Goal: Transaction & Acquisition: Purchase product/service

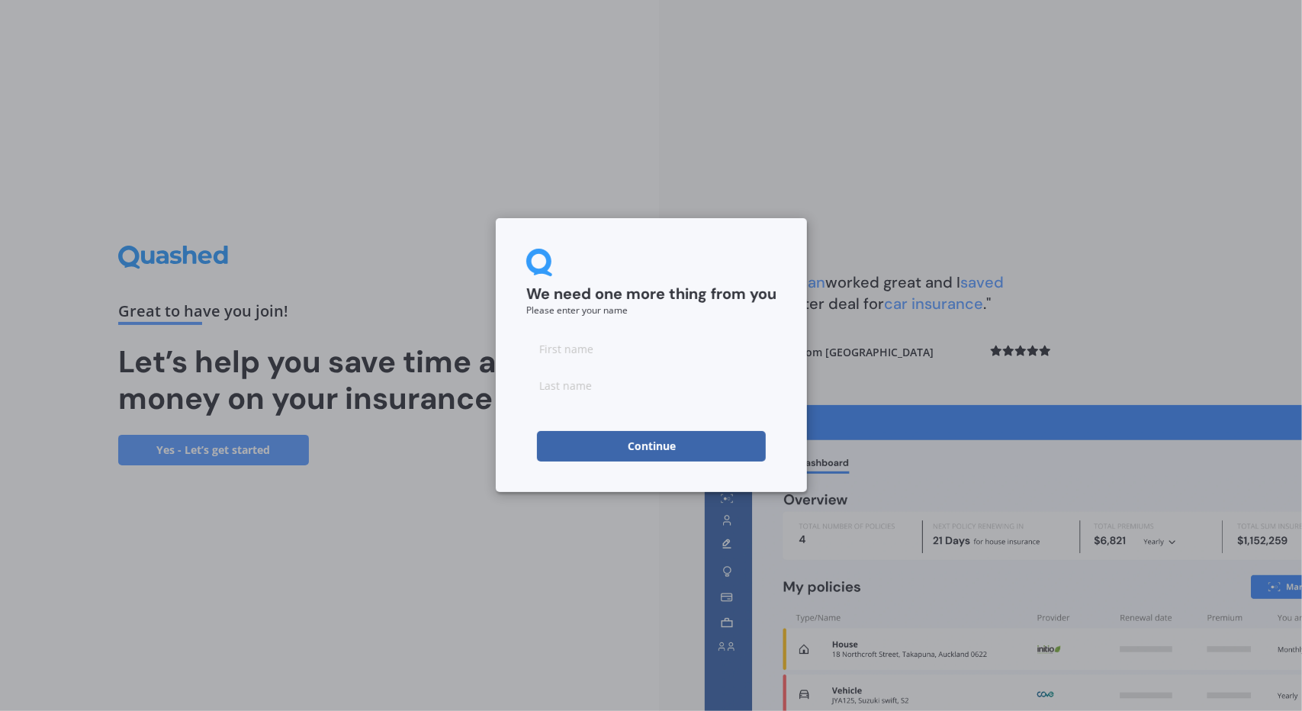
drag, startPoint x: 578, startPoint y: 355, endPoint x: 569, endPoint y: 355, distance: 9.2
click at [578, 355] on input at bounding box center [651, 348] width 250 height 31
type input "Hamish"
type input "[PERSON_NAME]"
click at [508, 433] on div "We need one more thing from you Please enter your name [PERSON_NAME] Continue" at bounding box center [651, 355] width 311 height 274
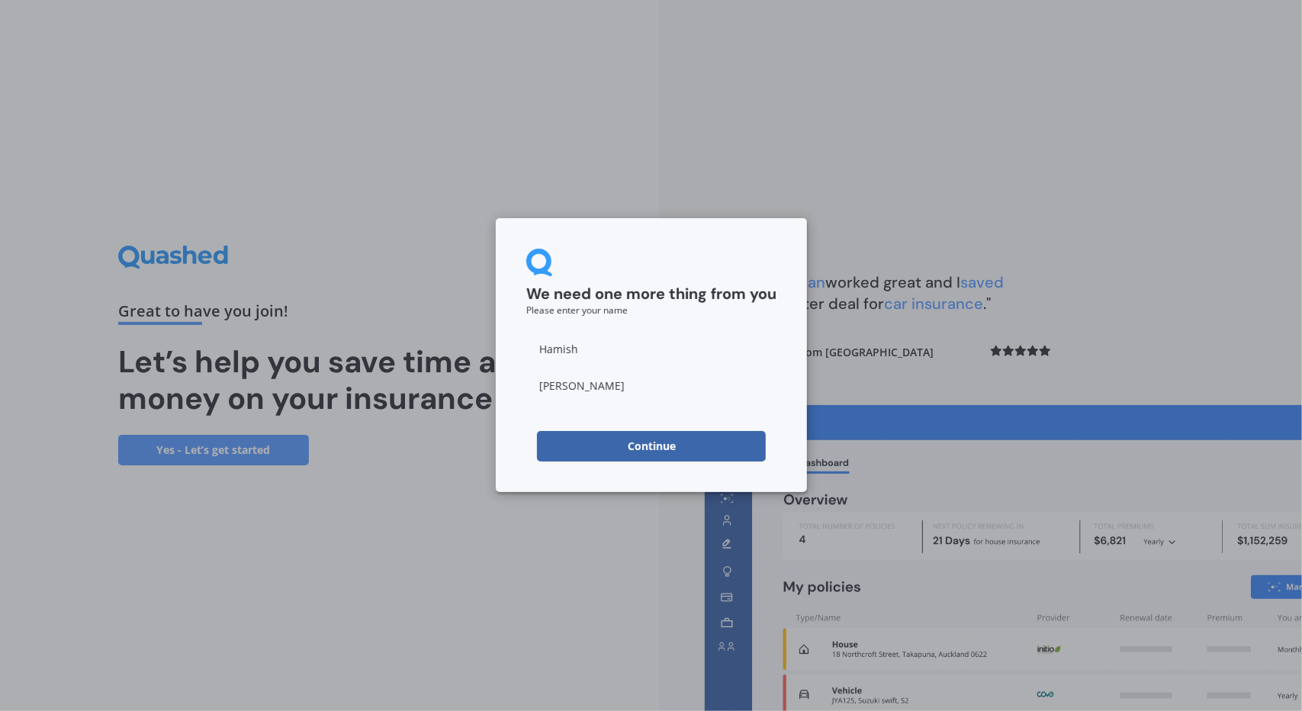
click at [602, 446] on button "Continue" at bounding box center [651, 446] width 229 height 31
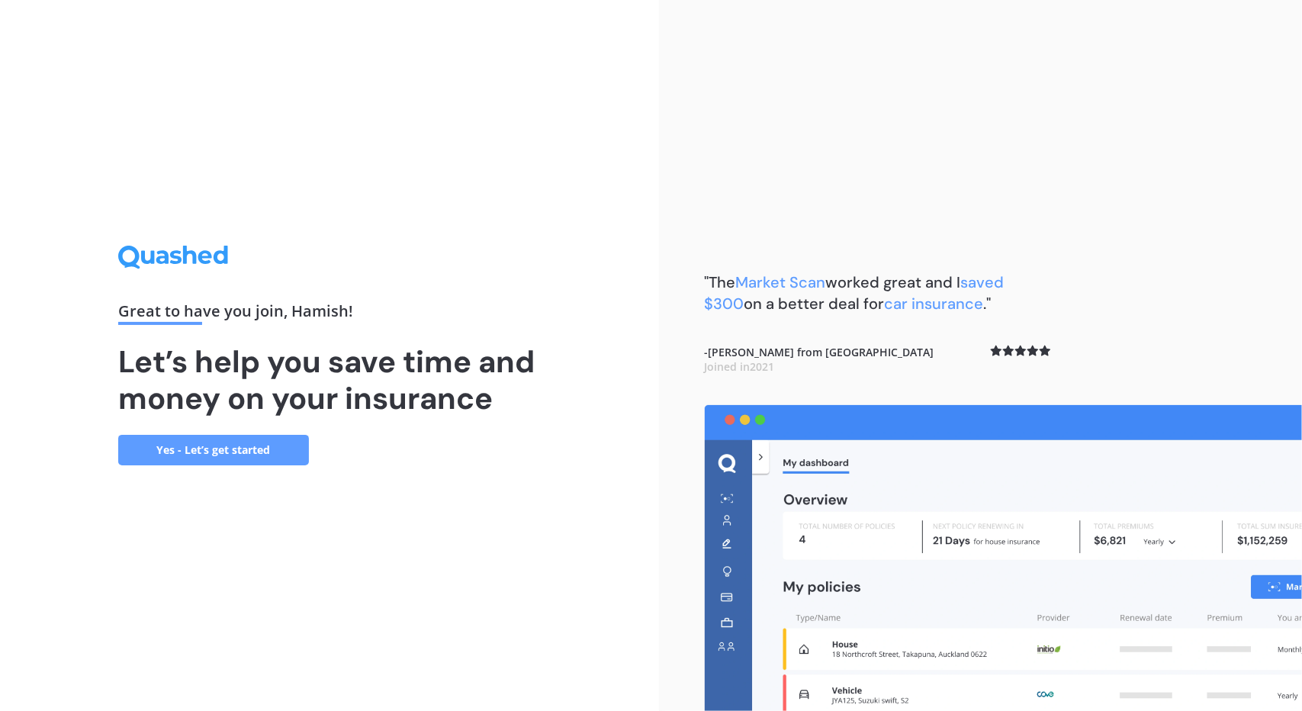
click at [199, 455] on link "Yes - Let’s get started" at bounding box center [213, 450] width 191 height 31
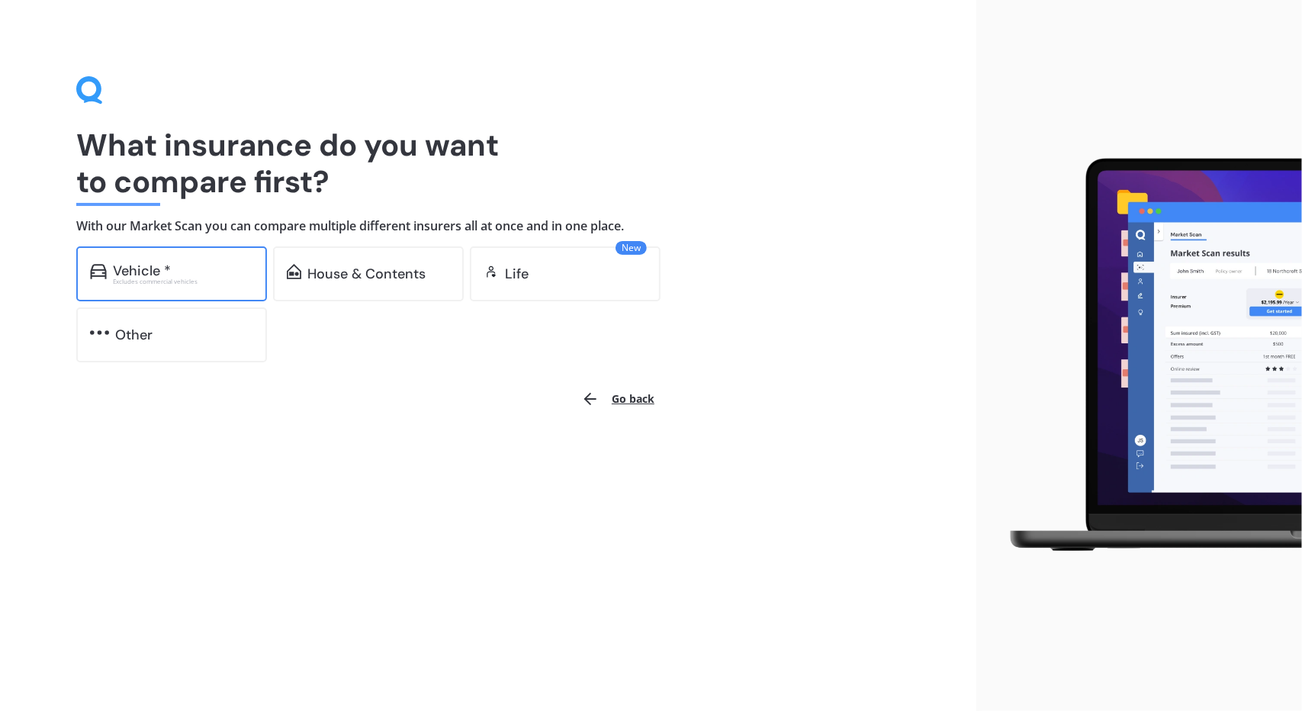
click at [199, 275] on div "Vehicle *" at bounding box center [183, 270] width 140 height 15
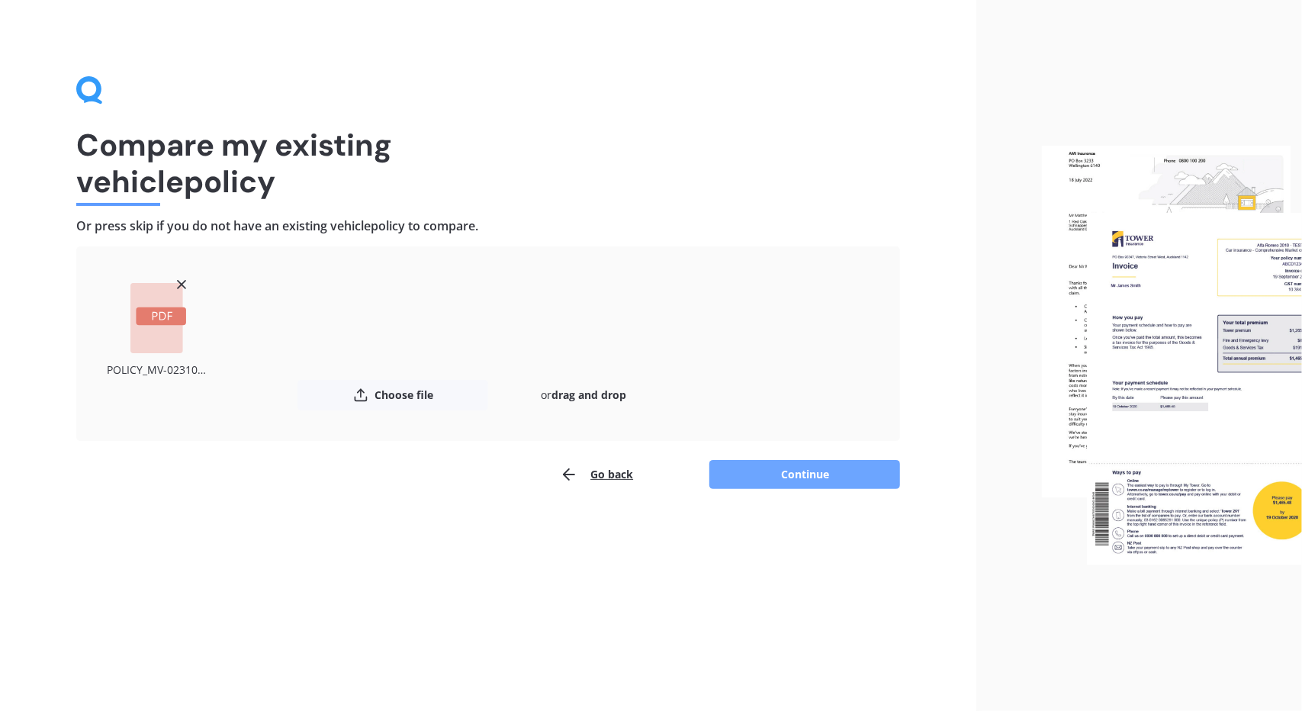
click at [845, 475] on button "Continue" at bounding box center [805, 474] width 191 height 29
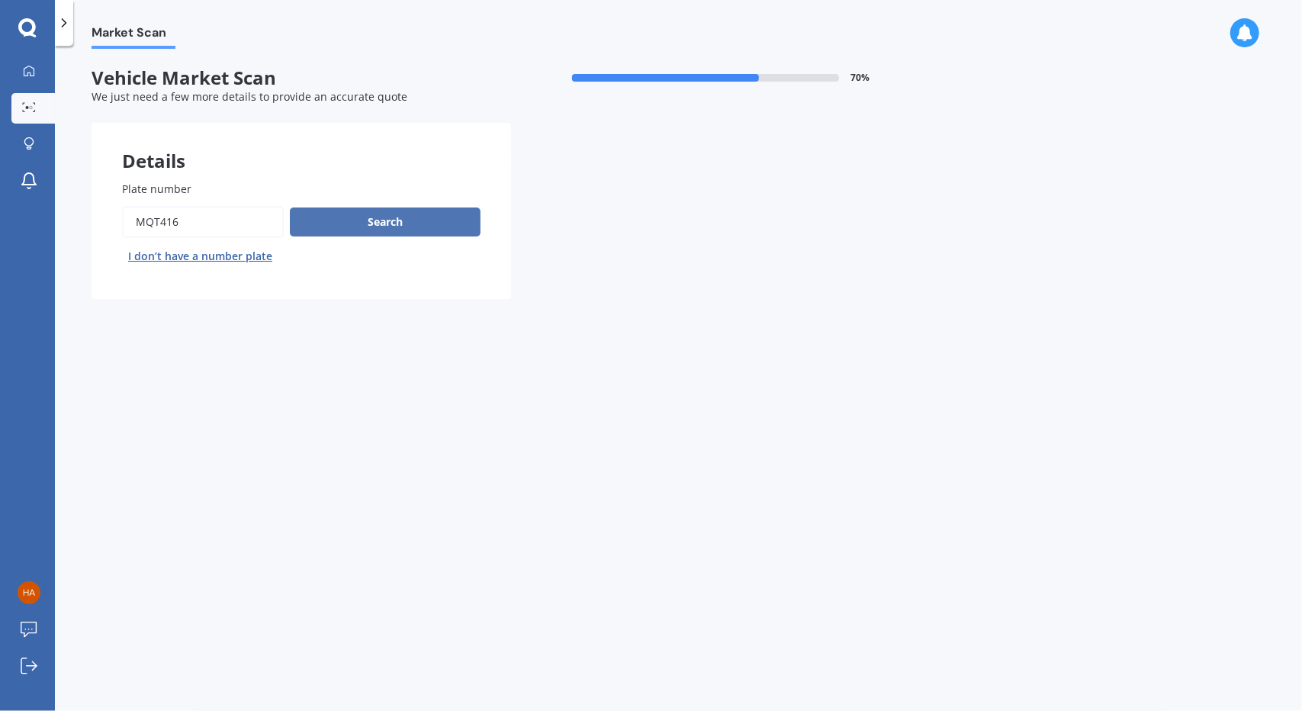
click at [391, 222] on button "Search" at bounding box center [385, 222] width 191 height 29
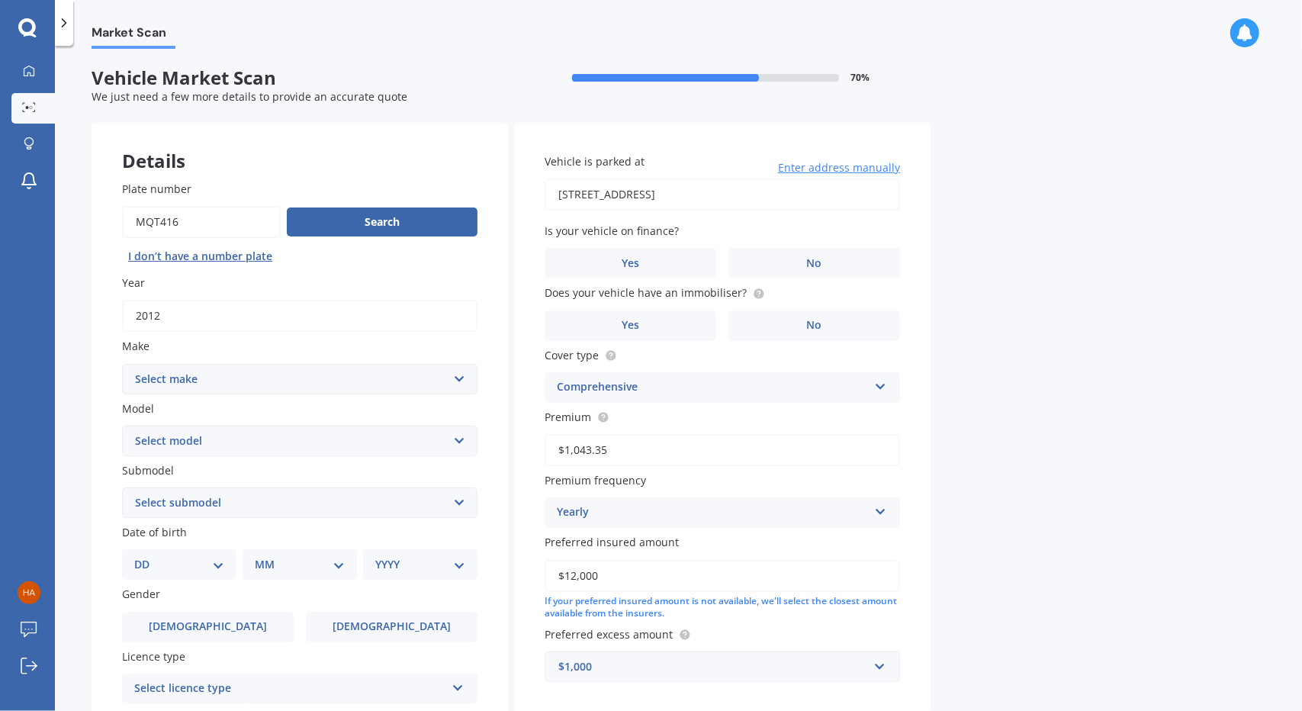
scroll to position [76, 0]
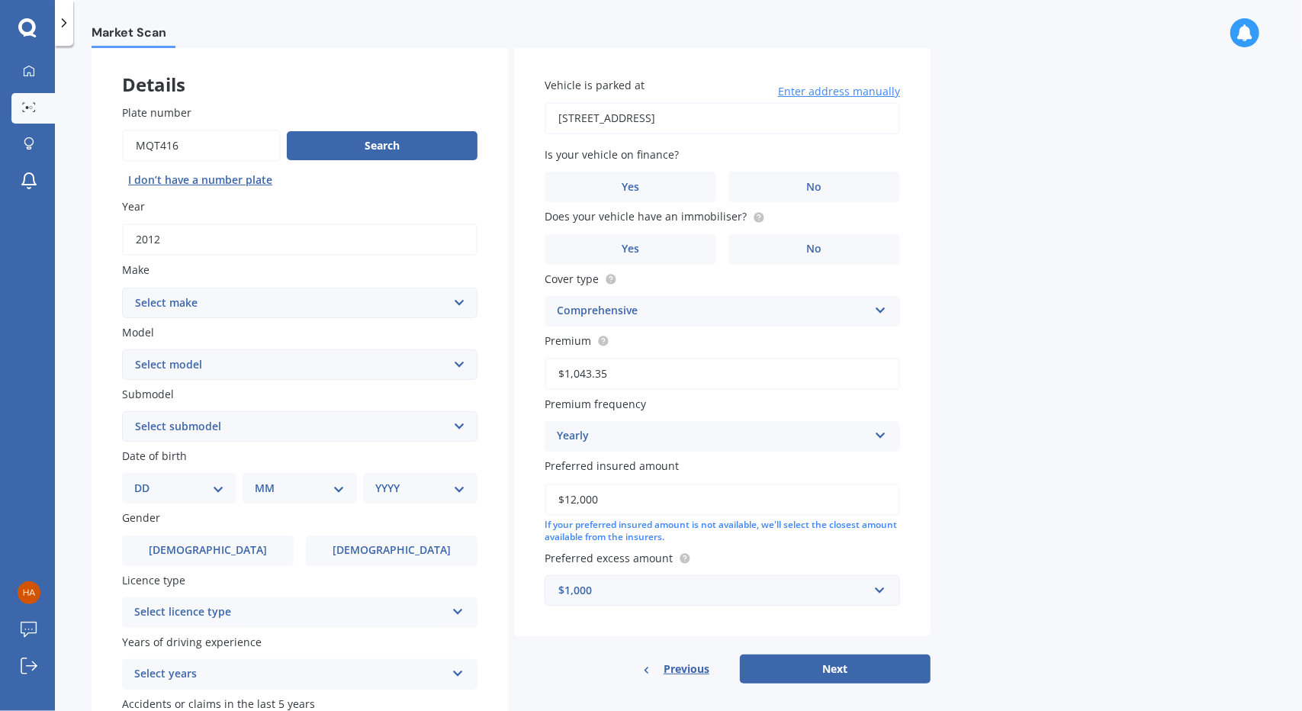
click at [314, 309] on select "Select make AC ALFA ROMEO ASTON [PERSON_NAME] AUDI AUSTIN BEDFORD Bentley BMW B…" at bounding box center [300, 303] width 356 height 31
select select "MERCEDES BENZ"
click at [122, 288] on select "Select make AC ALFA ROMEO ASTON [PERSON_NAME] AUDI AUSTIN BEDFORD Bentley BMW B…" at bounding box center [300, 303] width 356 height 31
click at [274, 367] on select "Select model 190 200 220 230 240 250 260 280 300 320 350 380 400 420 450 500 55…" at bounding box center [300, 364] width 356 height 31
select select "C"
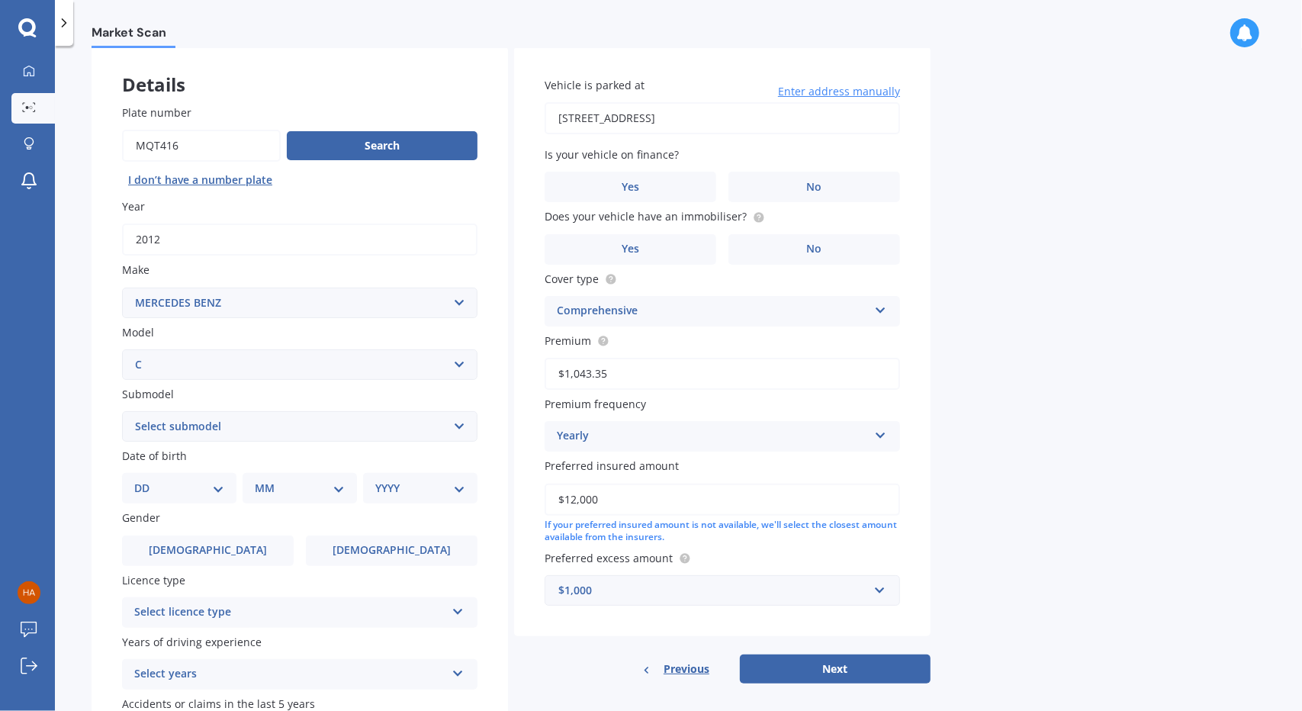
click at [122, 350] on select "Select model 190 200 220 230 240 250 260 280 300 320 350 380 400 420 450 500 55…" at bounding box center [300, 364] width 356 height 31
click at [316, 421] on select "Select submodel 180 200 200K 220 230 230K 240 250 250 Coupe 250 turbo diesel 27…" at bounding box center [300, 426] width 356 height 31
select select "350"
click at [122, 412] on select "Select submodel 180 200 200K 220 230 230K 240 250 250 Coupe 250 turbo diesel 27…" at bounding box center [300, 426] width 356 height 31
click at [217, 491] on select "DD 01 02 03 04 05 06 07 08 09 10 11 12 13 14 15 16 17 18 19 20 21 22 23 24 25 2…" at bounding box center [179, 488] width 90 height 17
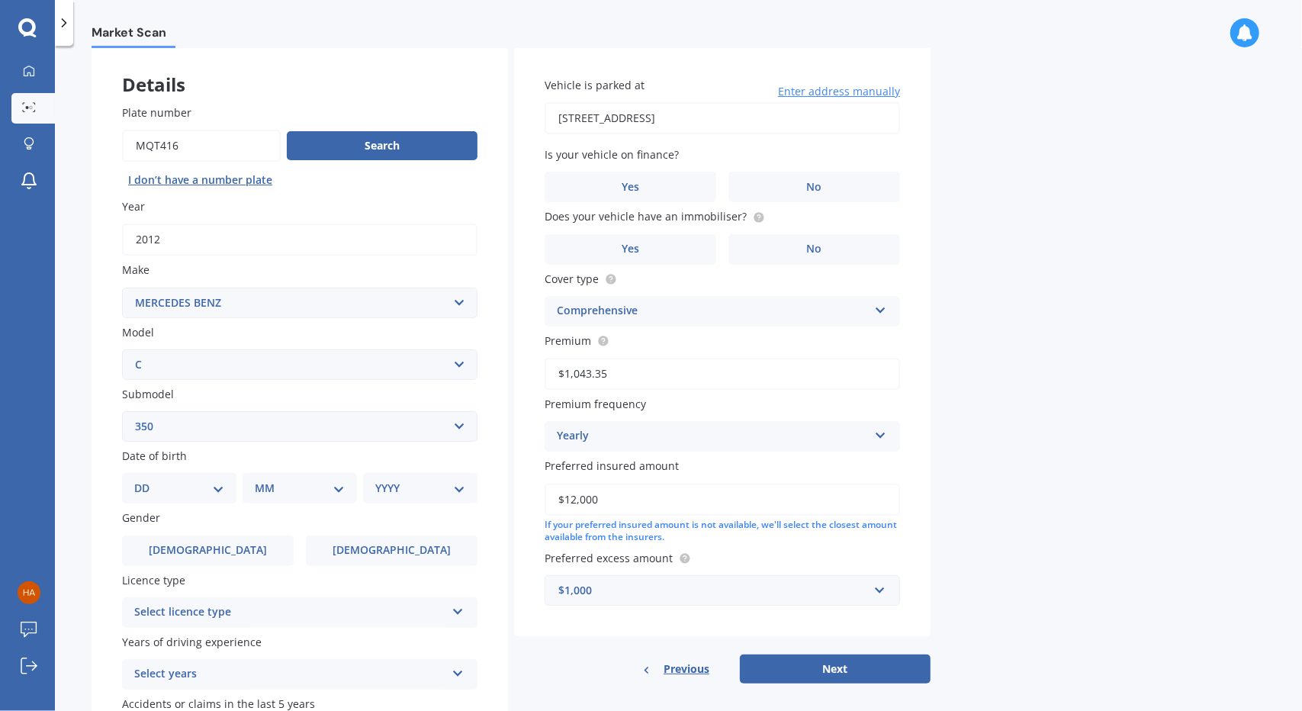
select select "07"
click at [146, 481] on select "DD 01 02 03 04 05 06 07 08 09 10 11 12 13 14 15 16 17 18 19 20 21 22 23 24 25 2…" at bounding box center [179, 488] width 90 height 17
click at [287, 489] on select "MM 01 02 03 04 05 06 07 08 09 10 11 12" at bounding box center [303, 488] width 84 height 17
select select "03"
click at [261, 481] on select "MM 01 02 03 04 05 06 07 08 09 10 11 12" at bounding box center [303, 488] width 84 height 17
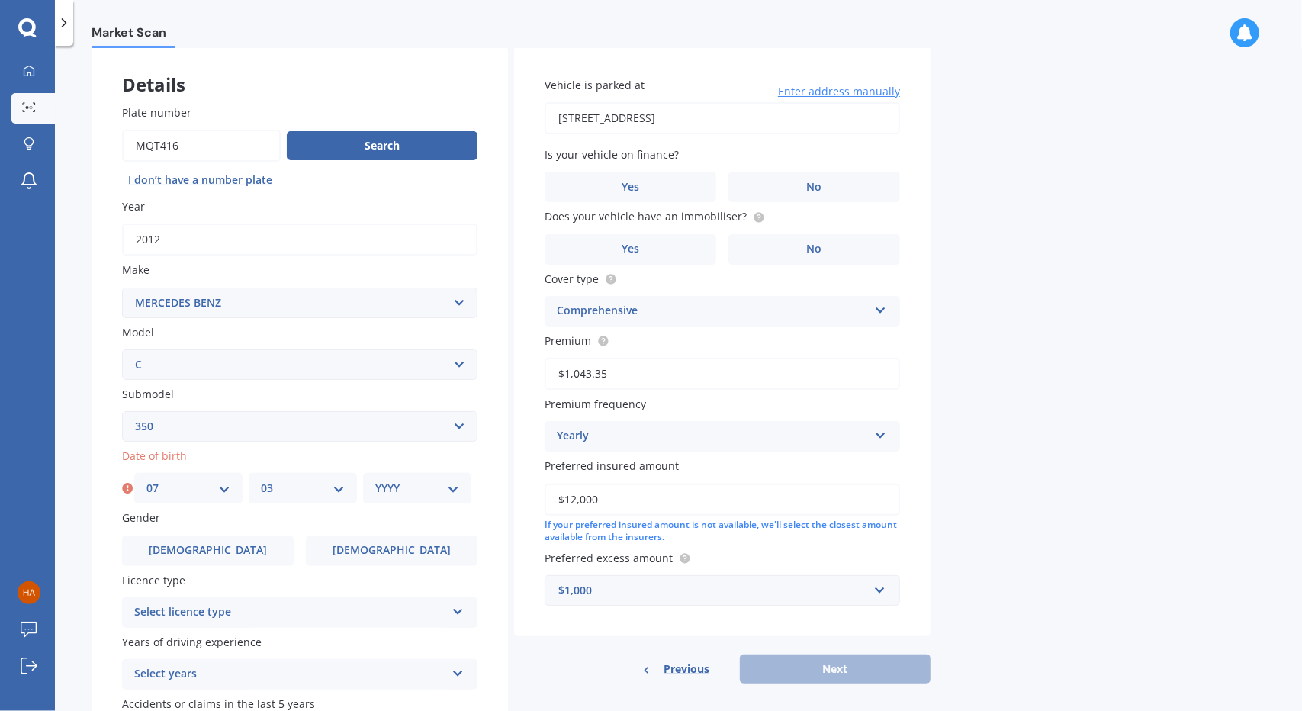
click at [431, 494] on select "YYYY 2025 2024 2023 2022 2021 2020 2019 2018 2017 2016 2015 2014 2013 2012 2011…" at bounding box center [417, 488] width 84 height 17
select select "1987"
click at [375, 481] on select "YYYY 2025 2024 2023 2022 2021 2020 2019 2018 2017 2016 2015 2014 2013 2012 2011…" at bounding box center [417, 488] width 84 height 17
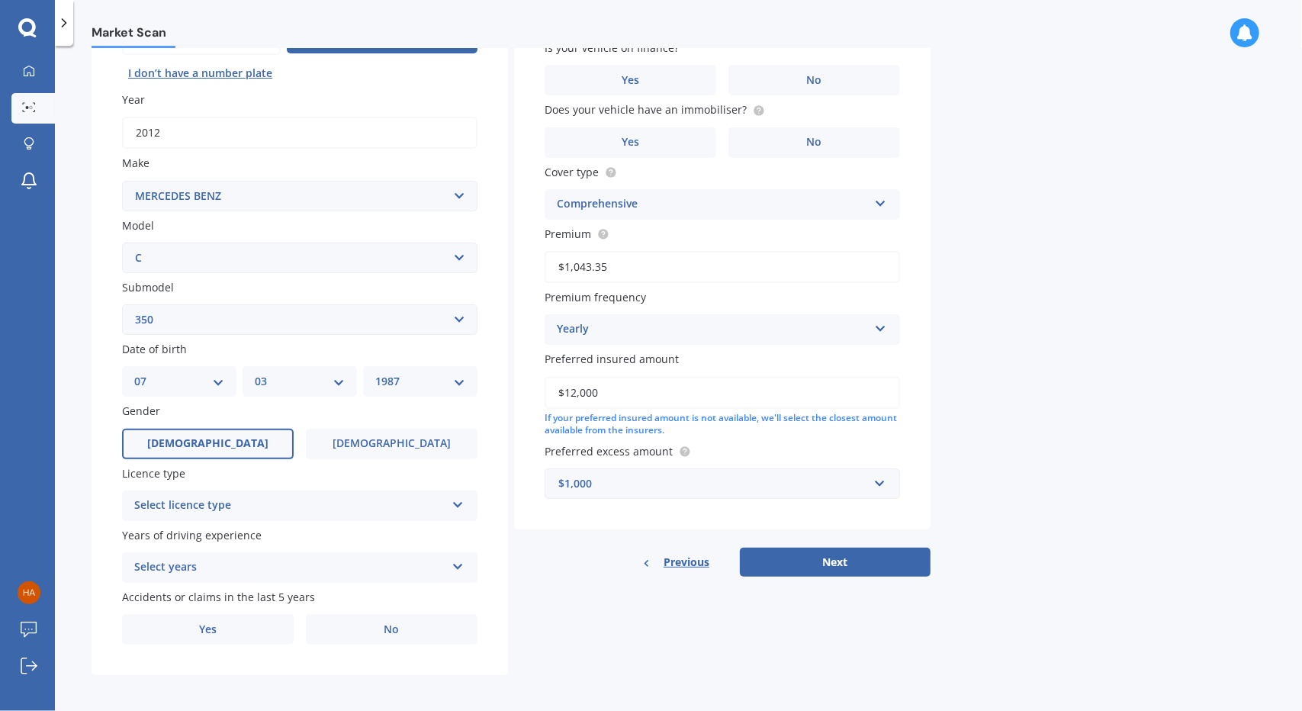
scroll to position [189, 0]
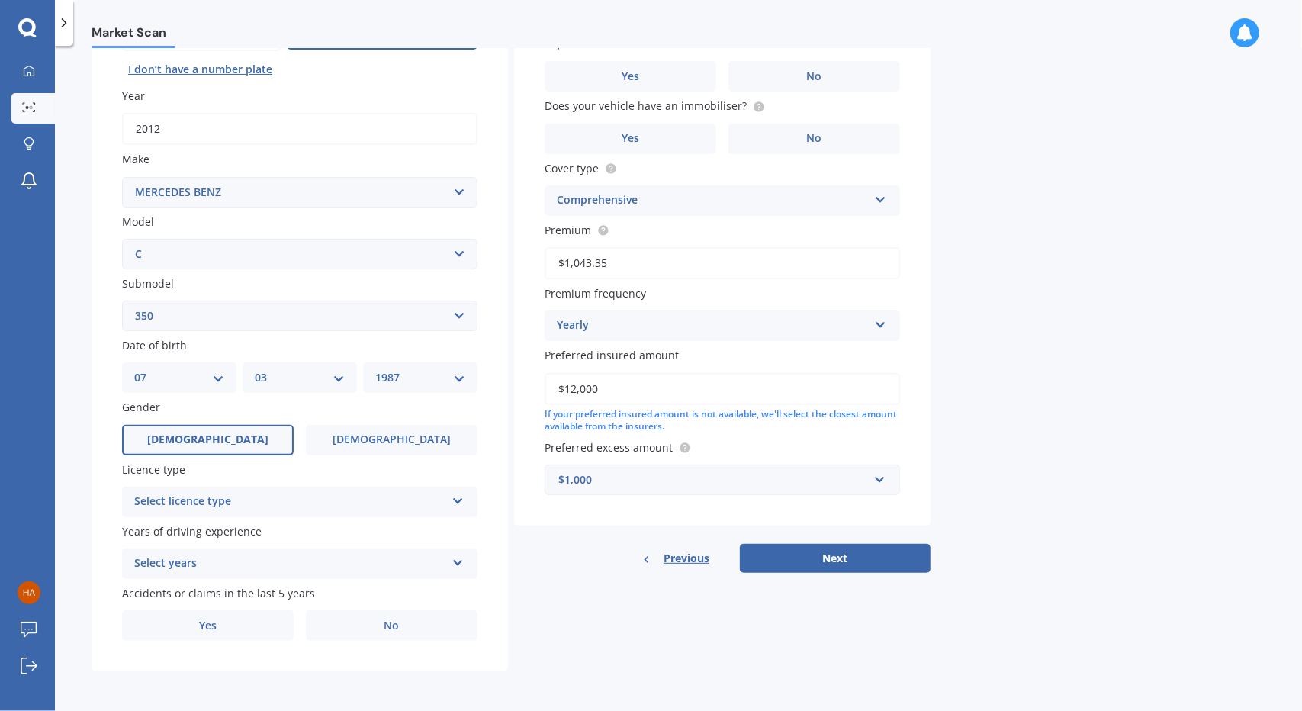
click at [224, 437] on label "[DEMOGRAPHIC_DATA]" at bounding box center [208, 440] width 172 height 31
click at [0, 0] on input "[DEMOGRAPHIC_DATA]" at bounding box center [0, 0] width 0 height 0
click at [256, 504] on div "Select licence type" at bounding box center [289, 502] width 311 height 18
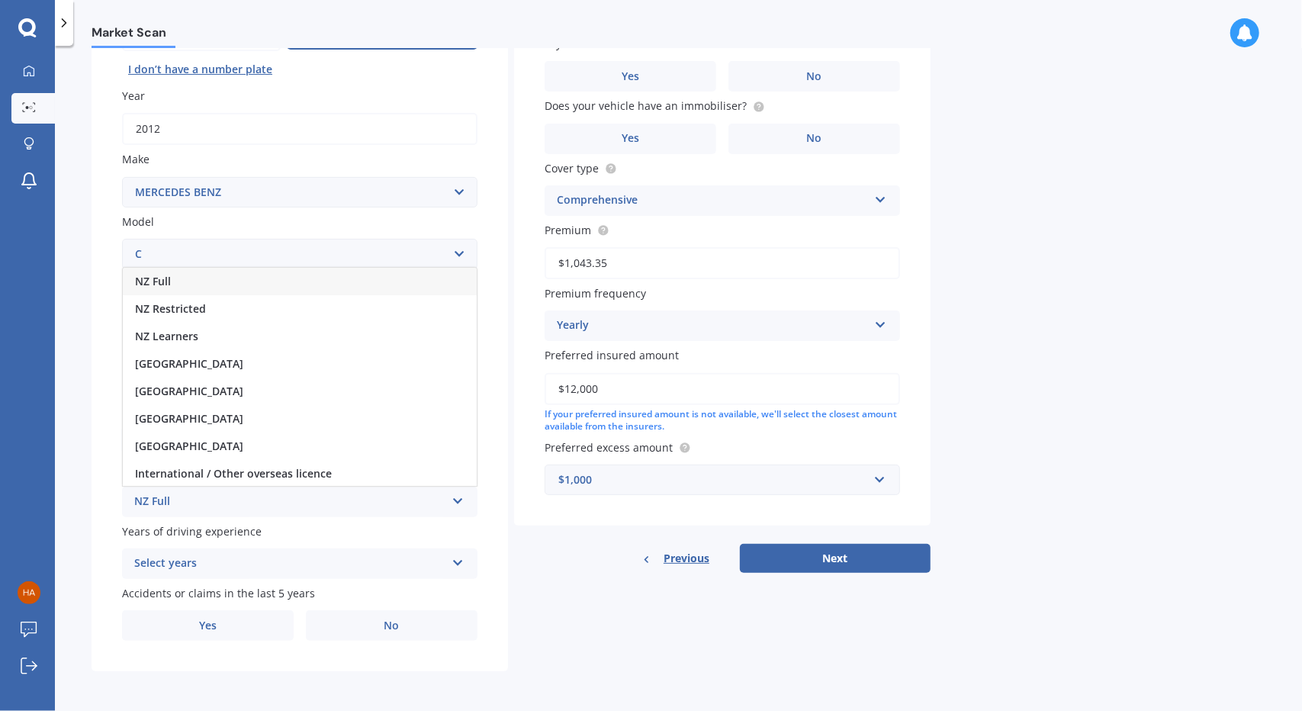
click at [191, 279] on div "NZ Full" at bounding box center [300, 281] width 354 height 27
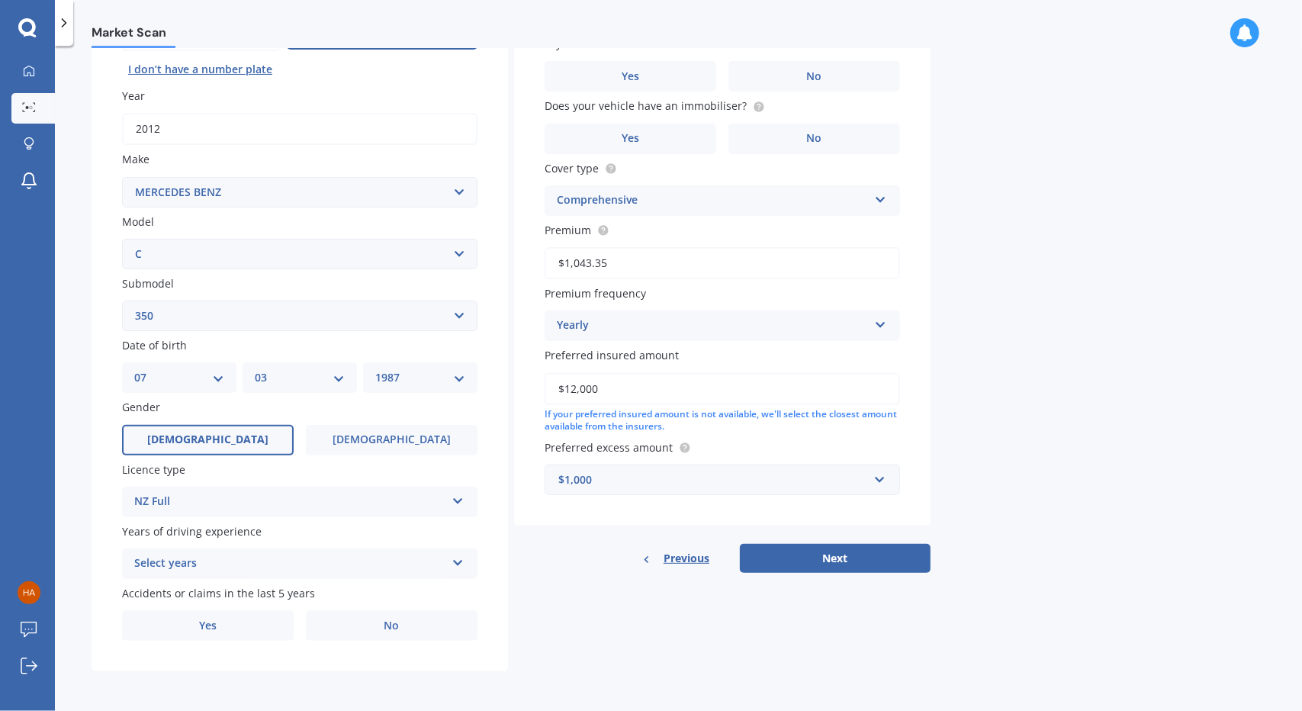
click at [279, 563] on div "Select years" at bounding box center [289, 564] width 311 height 18
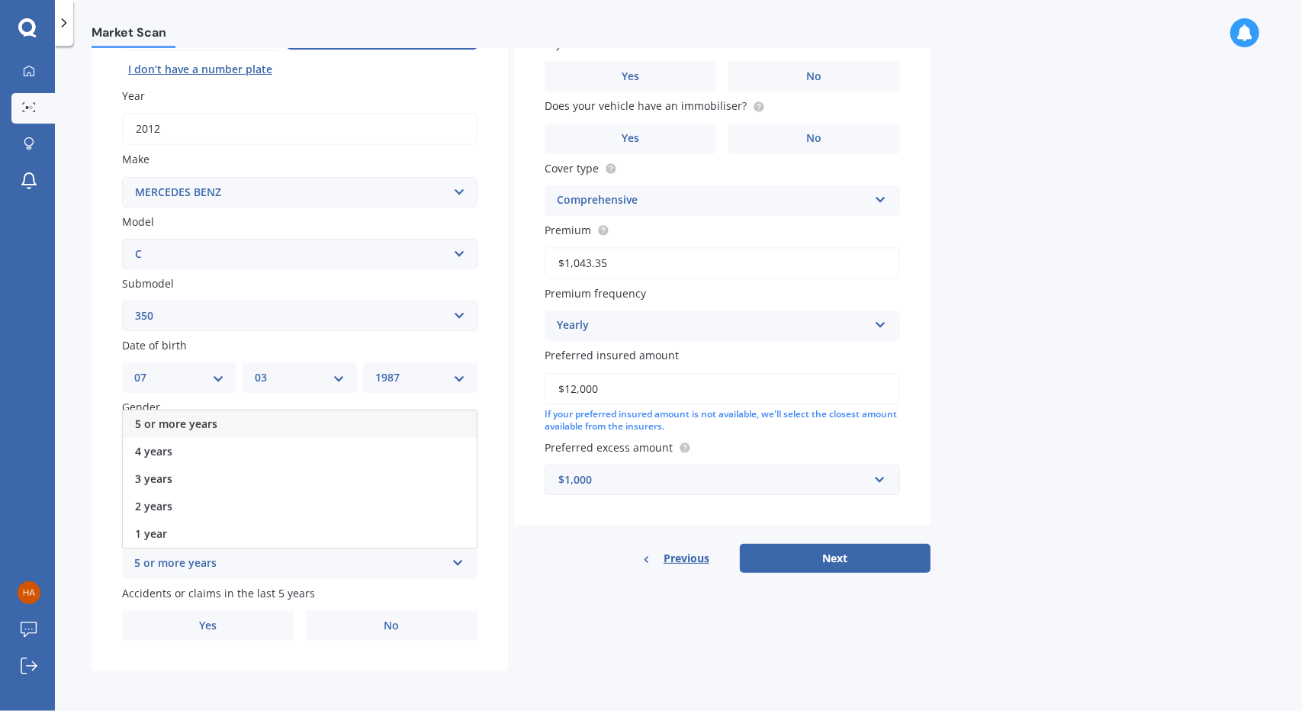
click at [224, 429] on div "5 or more years" at bounding box center [300, 423] width 354 height 27
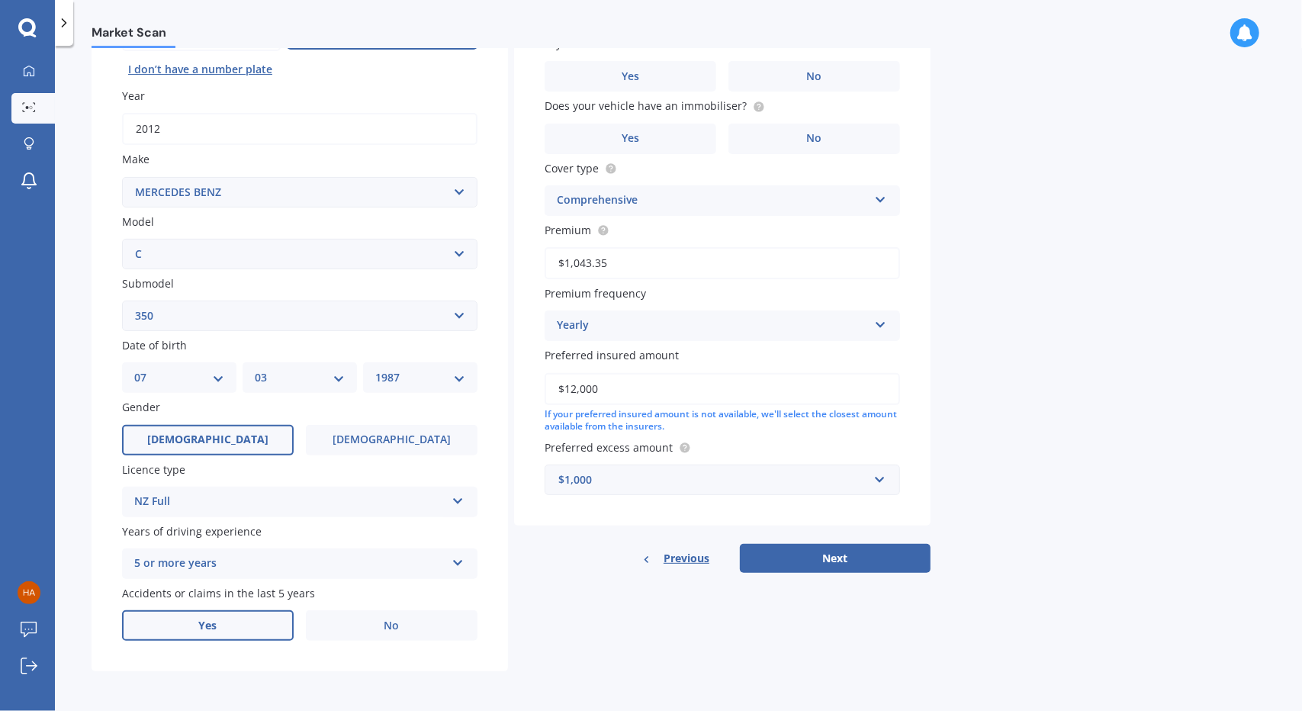
click at [189, 630] on label "Yes" at bounding box center [208, 625] width 172 height 31
click at [0, 0] on input "Yes" at bounding box center [0, 0] width 0 height 0
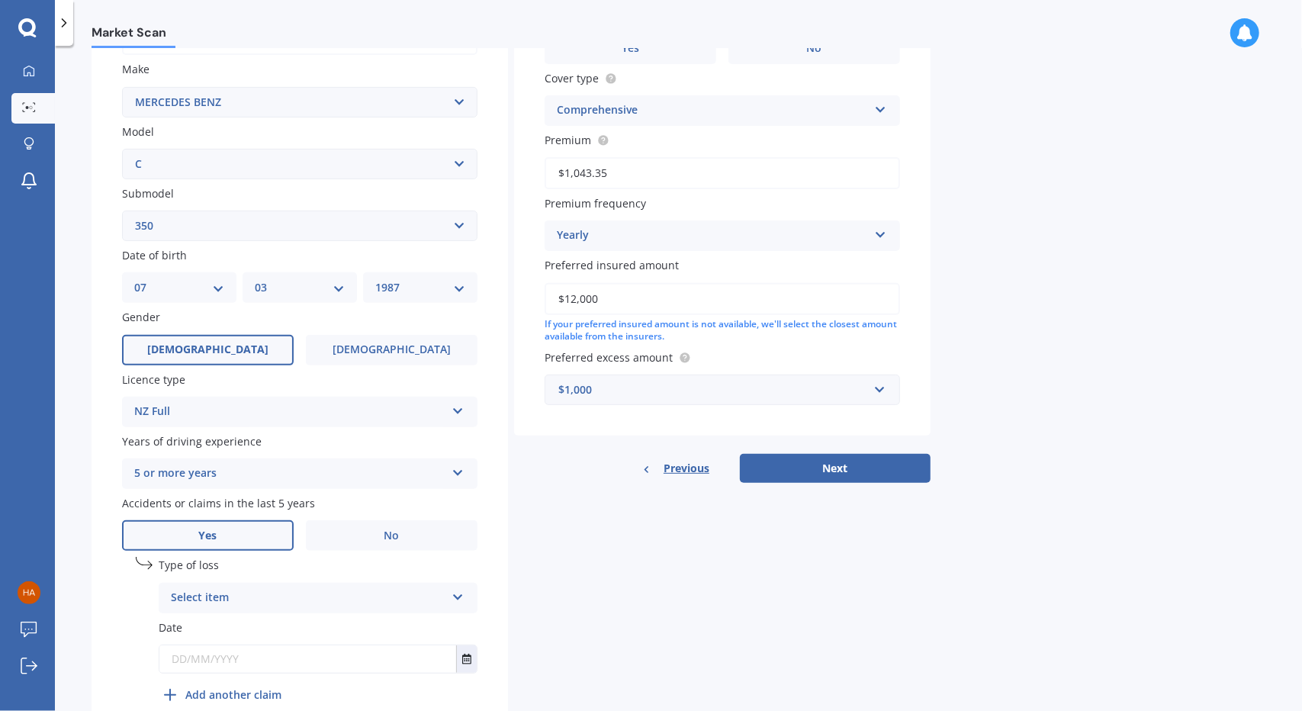
scroll to position [355, 0]
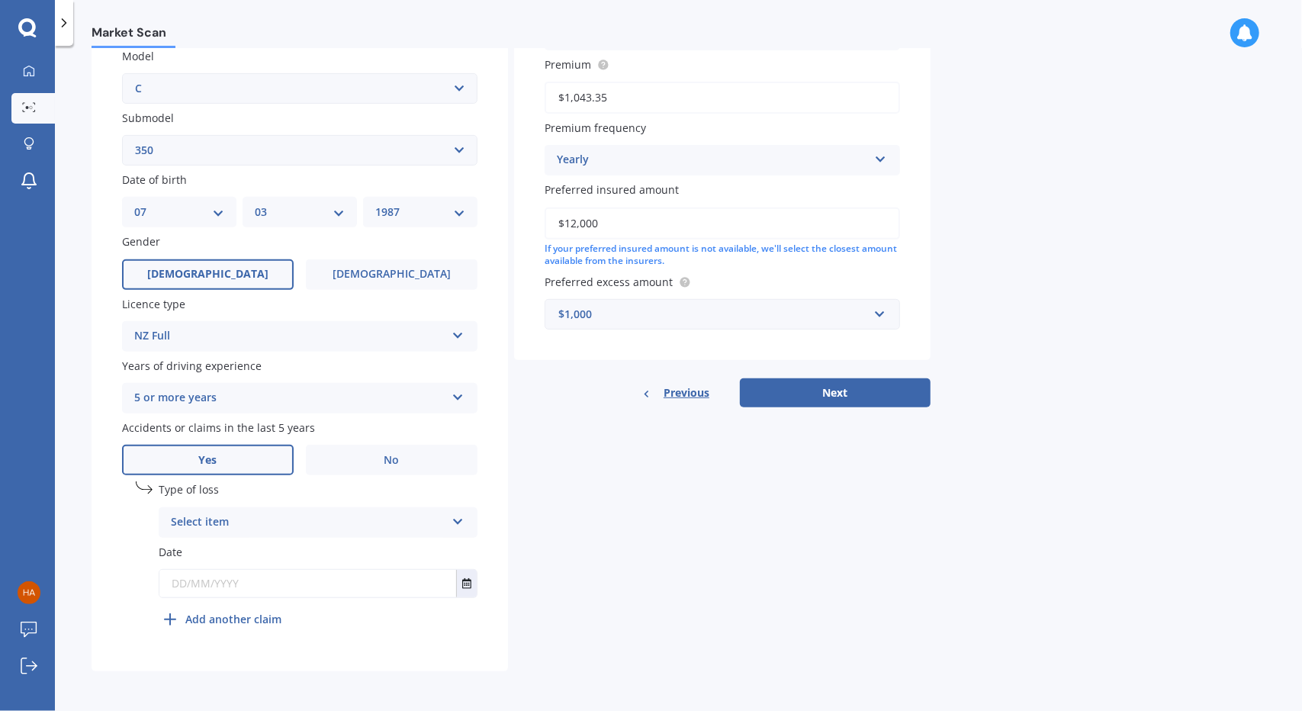
click at [280, 532] on div "Select item At fault accident Not at fault accident" at bounding box center [318, 522] width 319 height 31
drag, startPoint x: 230, startPoint y: 552, endPoint x: 250, endPoint y: 566, distance: 24.6
click at [232, 552] on span "At fault accident" at bounding box center [215, 552] width 86 height 14
click at [235, 591] on input "text" at bounding box center [307, 583] width 297 height 27
type input "[DATE]"
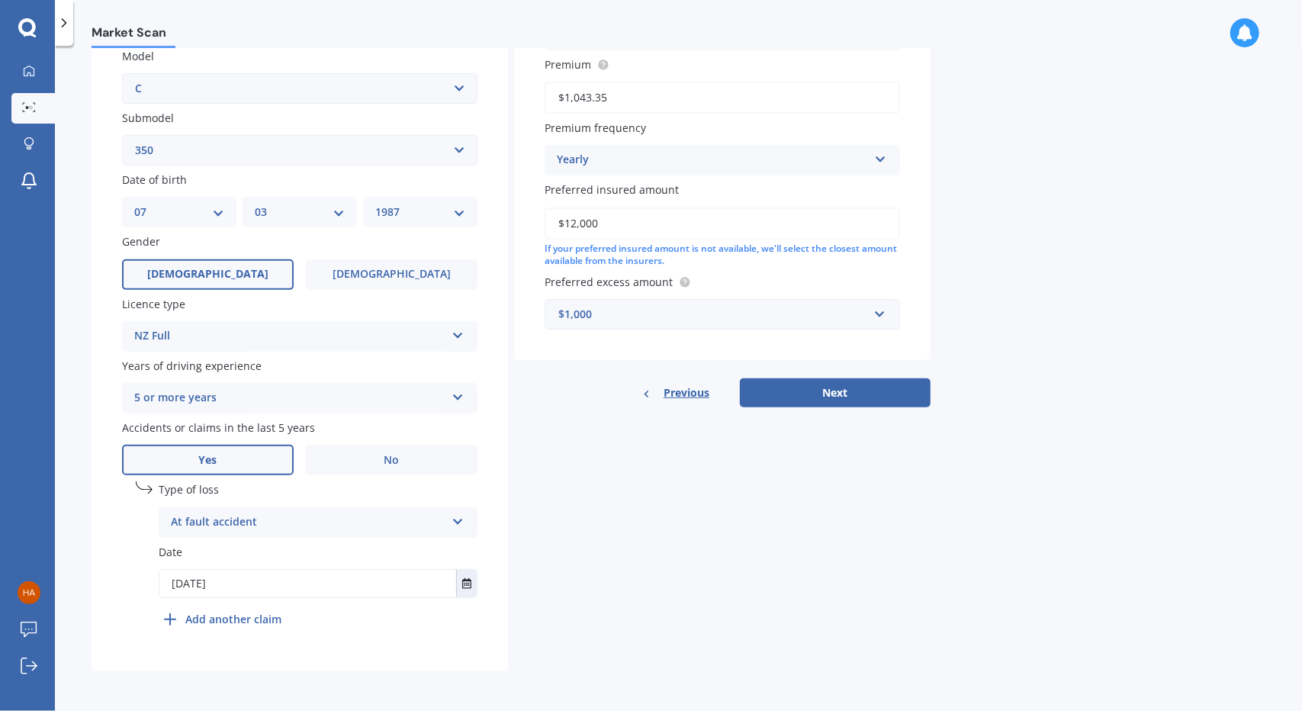
drag, startPoint x: 315, startPoint y: 629, endPoint x: 327, endPoint y: 630, distance: 12.3
click at [319, 629] on div "undefined 1 Type of loss At fault accident At fault accident Not at fault accid…" at bounding box center [318, 557] width 319 height 153
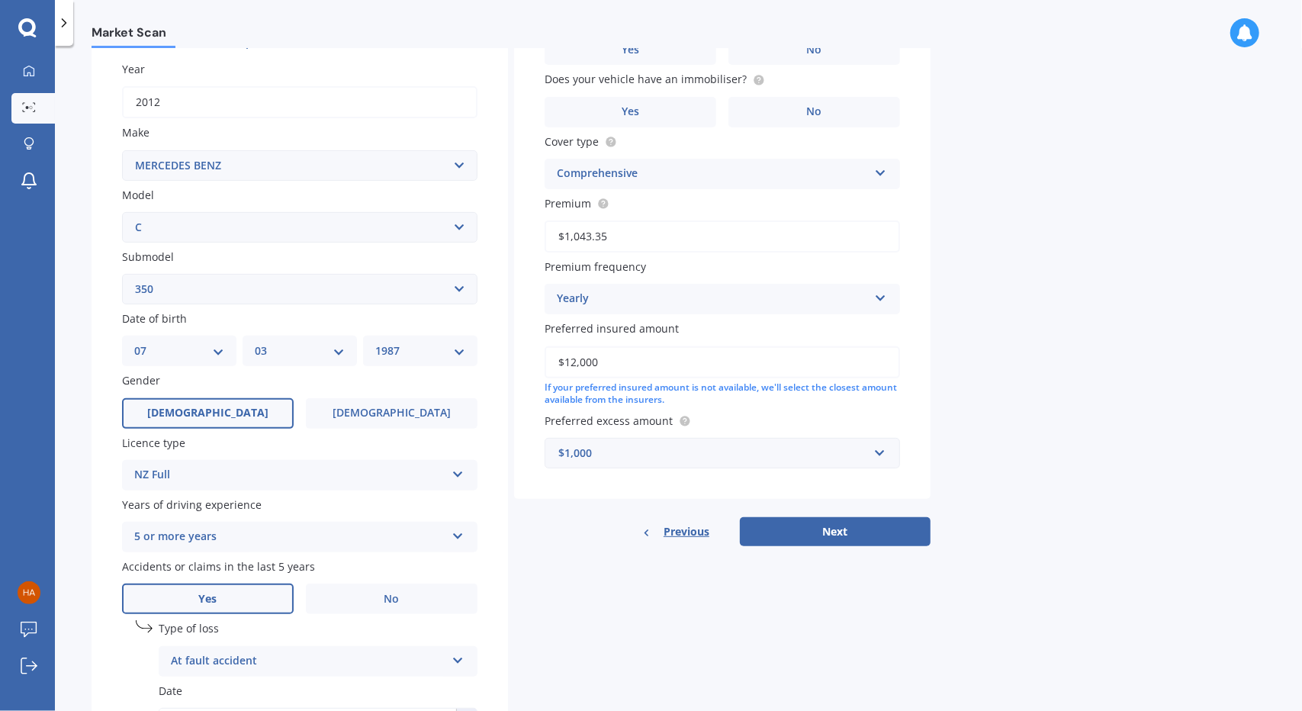
scroll to position [305, 0]
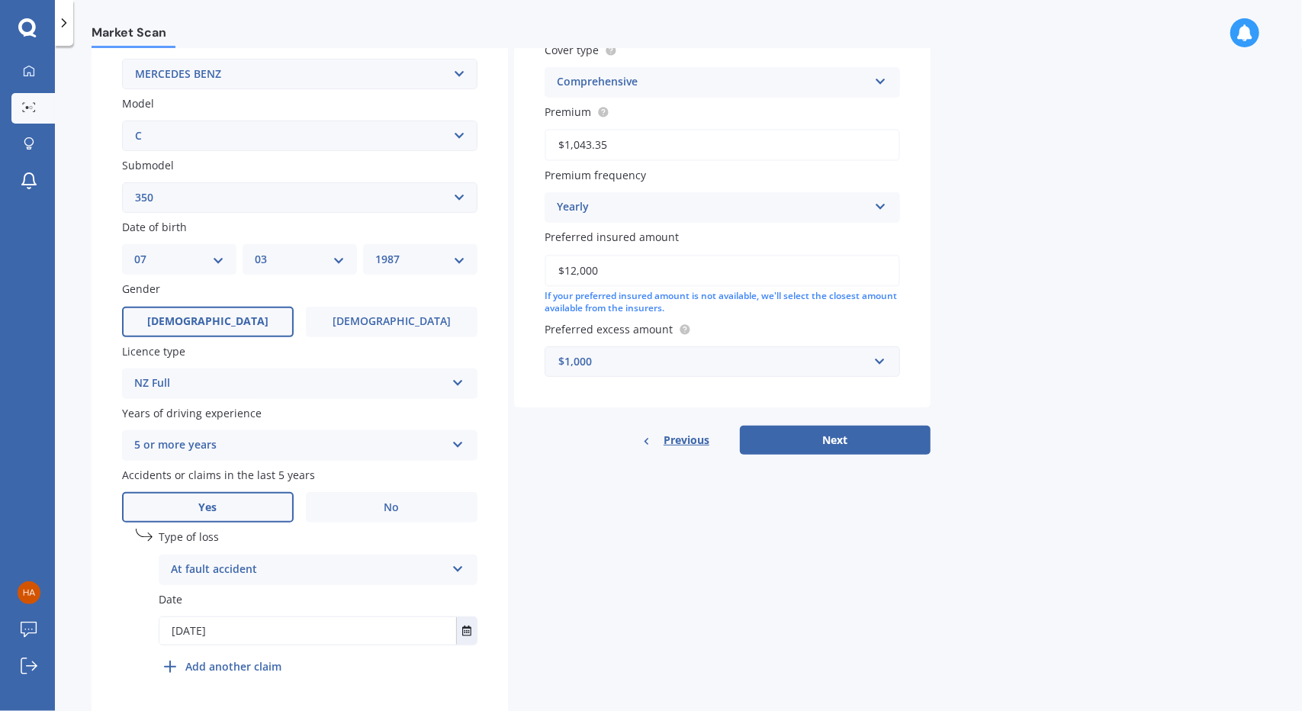
click at [838, 442] on button "Next" at bounding box center [835, 440] width 191 height 29
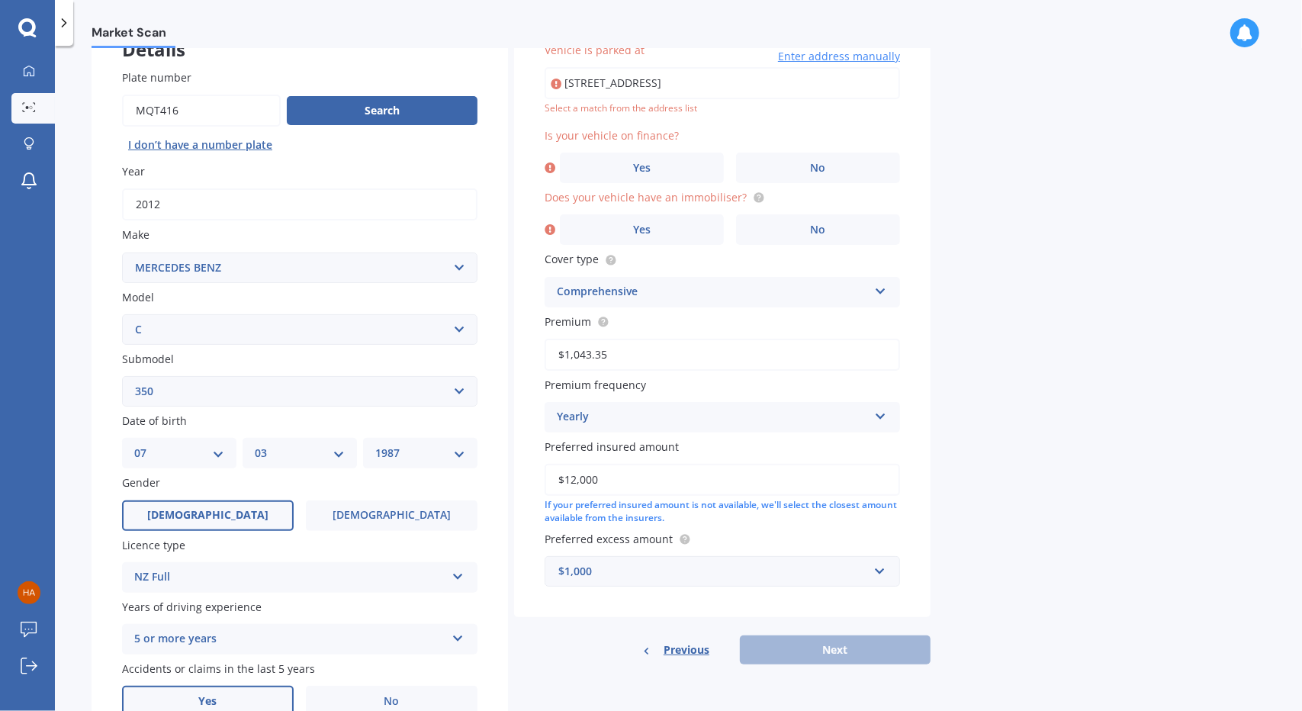
scroll to position [104, 0]
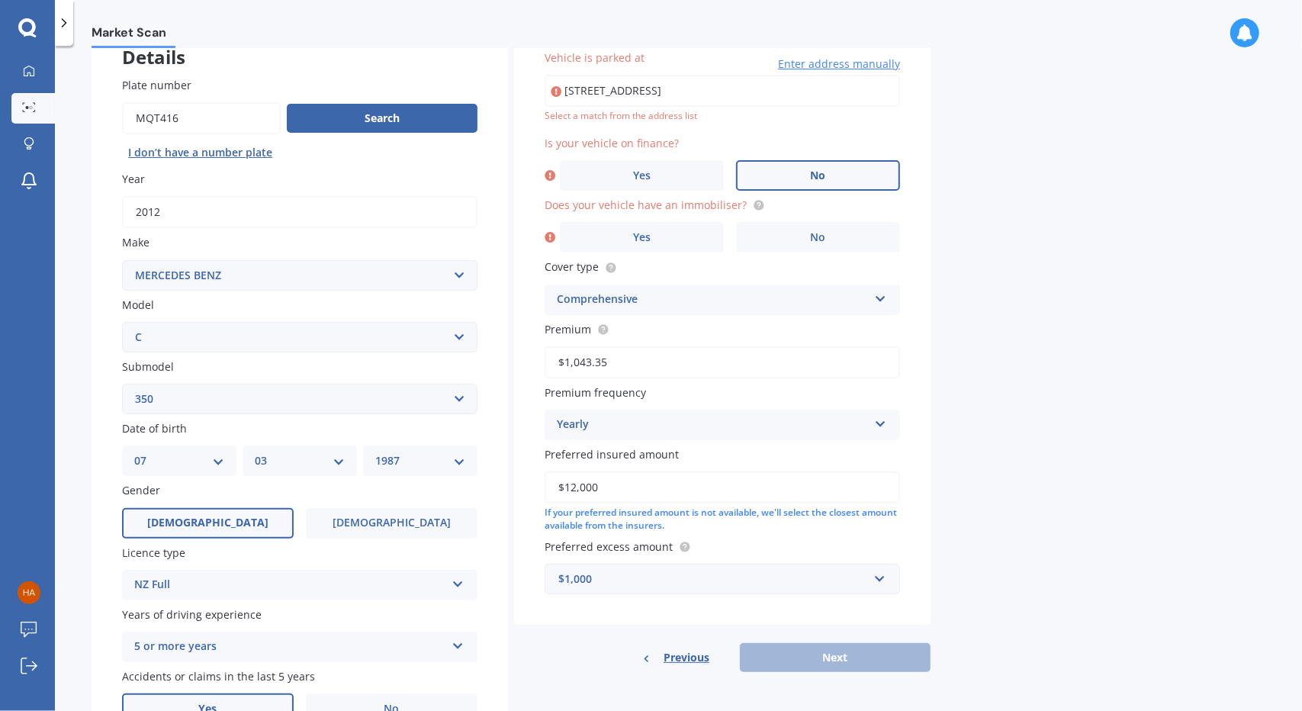
click at [816, 178] on span "No" at bounding box center [818, 175] width 15 height 13
click at [0, 0] on input "No" at bounding box center [0, 0] width 0 height 0
click at [858, 91] on input "[STREET_ADDRESS]" at bounding box center [723, 91] width 356 height 32
type input "[STREET_ADDRESS]"
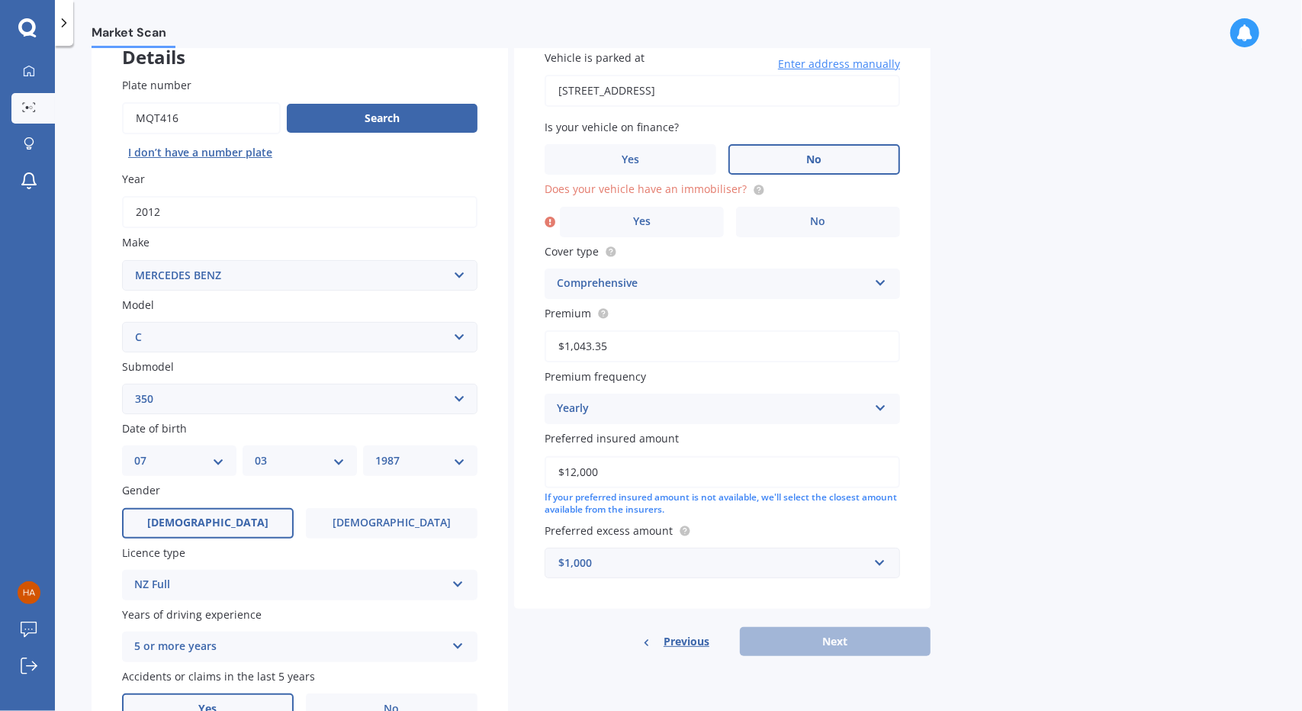
drag, startPoint x: 693, startPoint y: 217, endPoint x: 745, endPoint y: 251, distance: 61.2
click at [696, 219] on label "Yes" at bounding box center [642, 222] width 164 height 31
click at [0, 0] on input "Yes" at bounding box center [0, 0] width 0 height 0
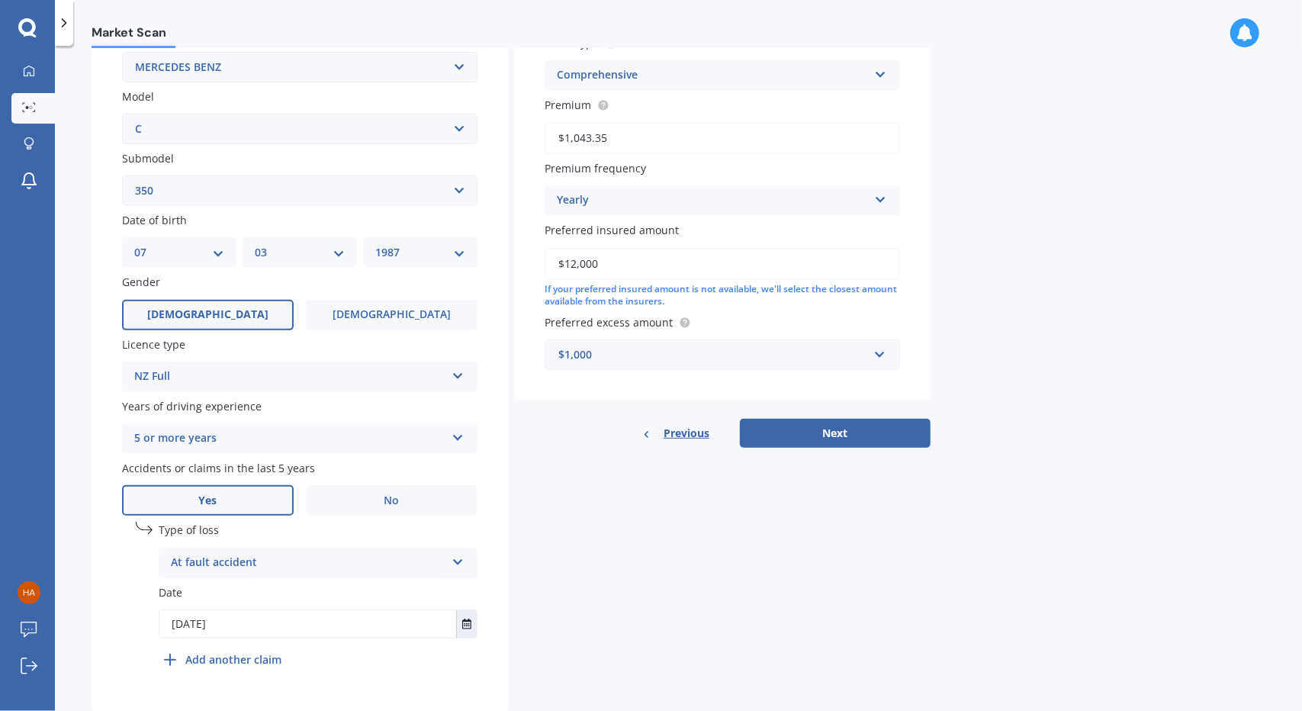
scroll to position [355, 0]
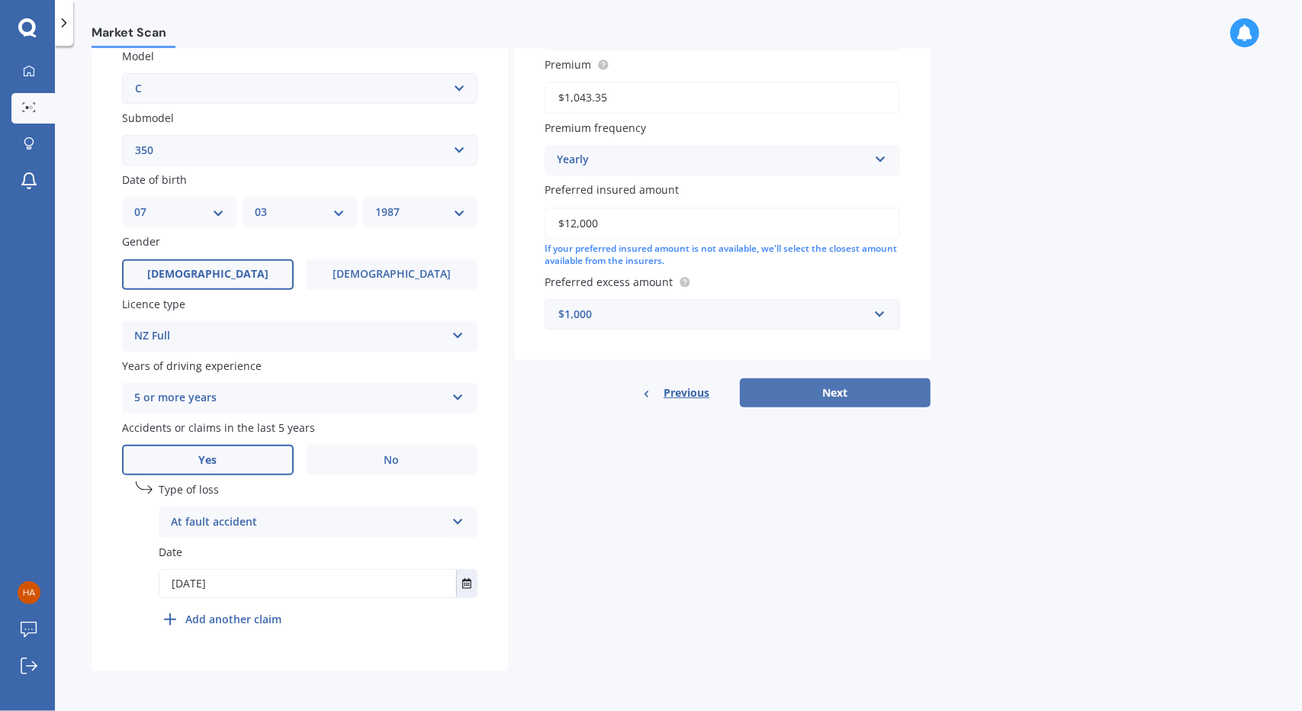
click at [831, 387] on button "Next" at bounding box center [835, 392] width 191 height 29
select select "07"
select select "03"
select select "1987"
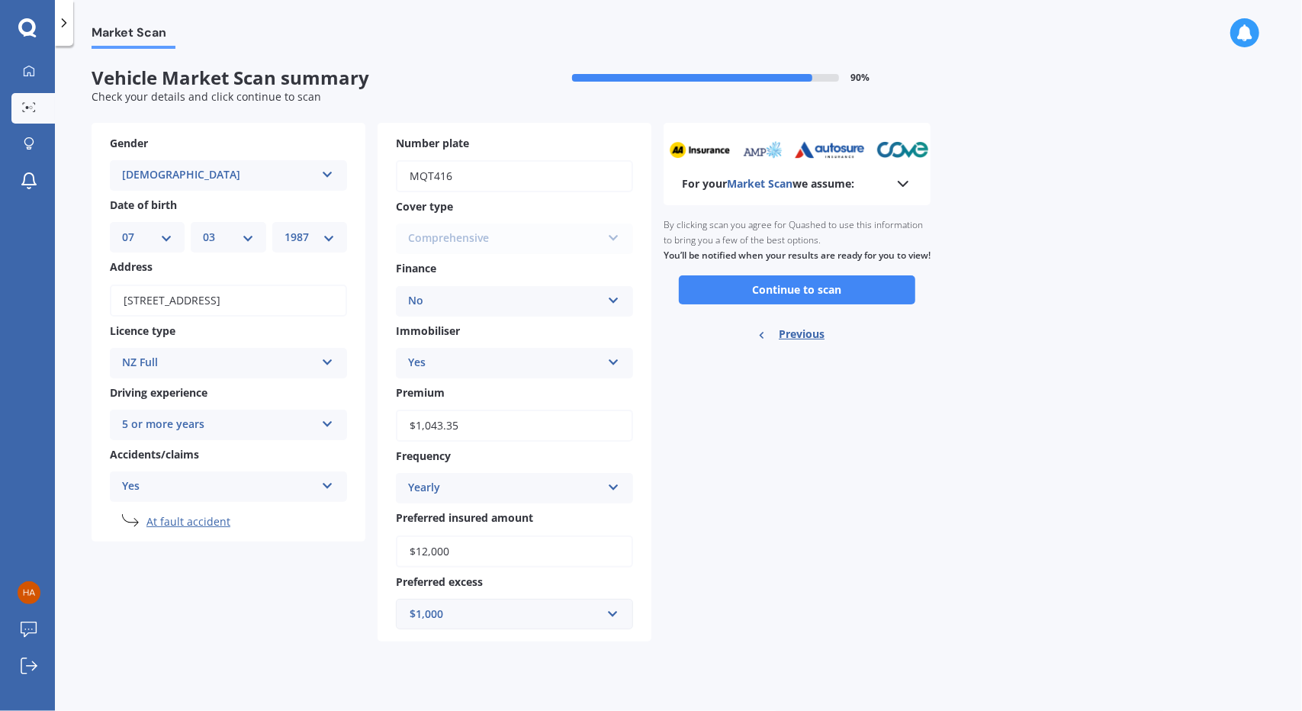
scroll to position [0, 0]
click at [761, 298] on button "Continue to scan" at bounding box center [797, 289] width 237 height 29
